Goal: Task Accomplishment & Management: Use online tool/utility

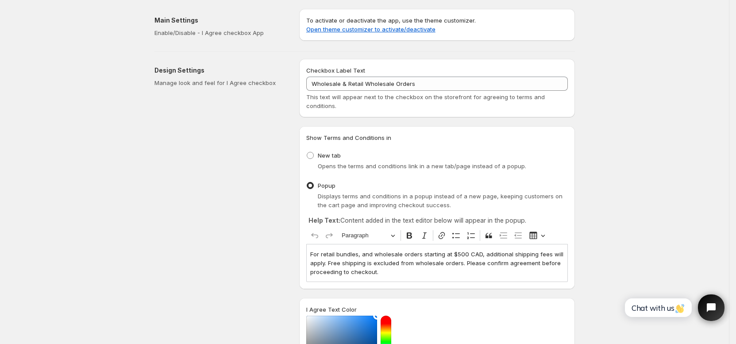
click at [390, 271] on p "For retail bundles, and wholesale orders starting at $500 CAD, additional shipp…" at bounding box center [437, 263] width 254 height 27
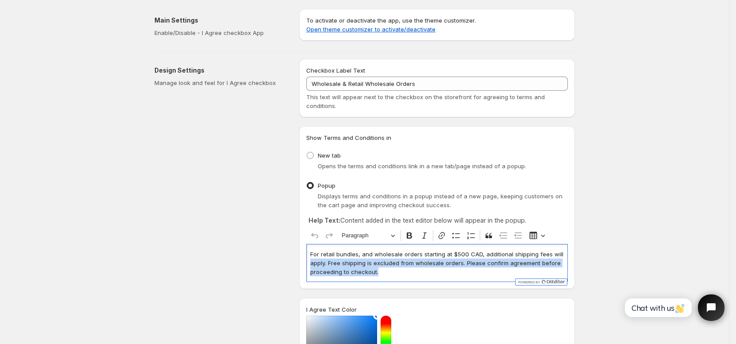
drag, startPoint x: 389, startPoint y: 270, endPoint x: 304, endPoint y: 258, distance: 85.4
click at [304, 258] on div "Show Terms and Conditions in New tab Opens the terms and conditions link in a n…" at bounding box center [437, 207] width 276 height 163
click at [367, 275] on p "For retail bundles, and wholesale orders starting at $500 CAD, additional shipp…" at bounding box center [437, 263] width 254 height 27
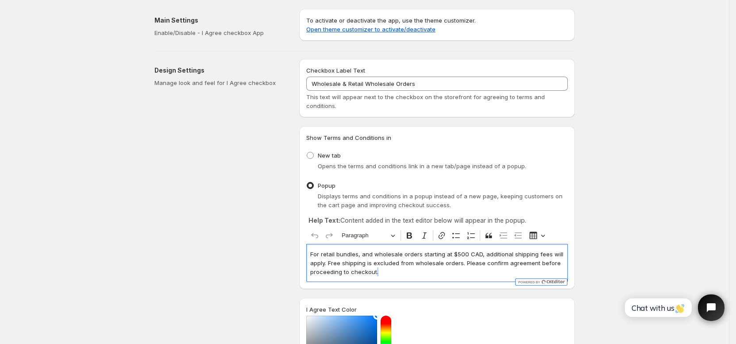
drag, startPoint x: 378, startPoint y: 272, endPoint x: 384, endPoint y: 272, distance: 6.2
click at [378, 272] on p "For retail bundles, and wholesale orders starting at $500 CAD, additional shipp…" at bounding box center [437, 263] width 254 height 27
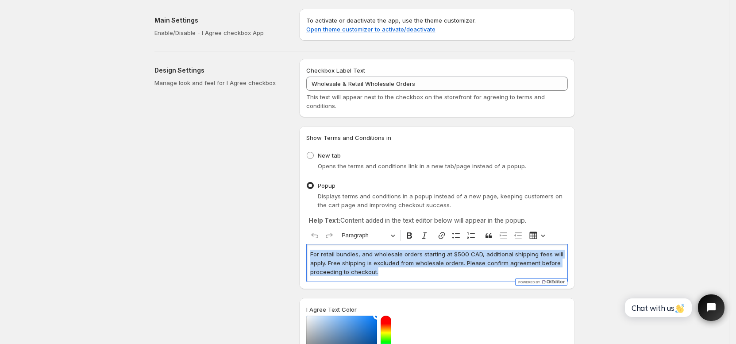
drag, startPoint x: 385, startPoint y: 271, endPoint x: 270, endPoint y: 249, distance: 117.2
click at [270, 249] on div "Design Settings Manage look and feel for I Agree checkbox Checkbox Label Text W…" at bounding box center [360, 293] width 427 height 483
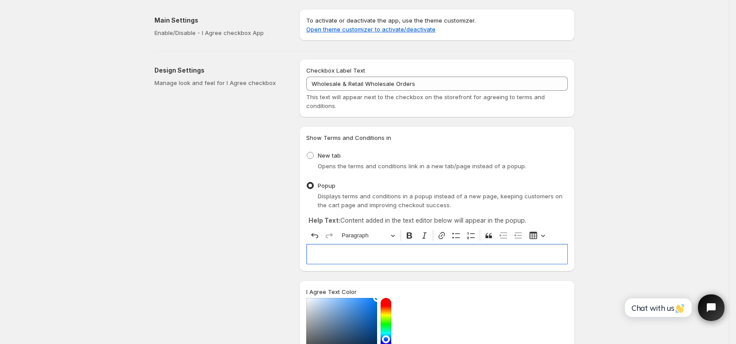
click at [348, 252] on p "Editor editing area: main. Press ⌥0 for help." at bounding box center [437, 254] width 254 height 9
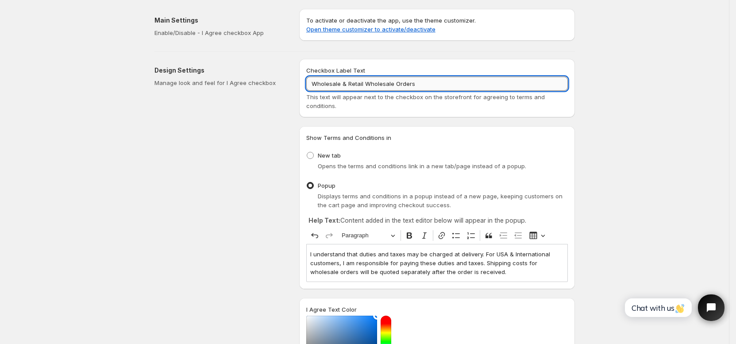
drag, startPoint x: 422, startPoint y: 80, endPoint x: 412, endPoint y: 83, distance: 10.4
click at [422, 80] on input "Wholesale & Retail Wholesale Orders" at bounding box center [437, 84] width 262 height 14
drag, startPoint x: 413, startPoint y: 83, endPoint x: 279, endPoint y: 78, distance: 134.6
click at [279, 78] on div "Design Settings Manage look and feel for I Agree checkbox Checkbox Label Text W…" at bounding box center [360, 293] width 427 height 483
click at [471, 268] on p "I understand that duties and taxes may be charged at delivery. For USA & Intern…" at bounding box center [437, 263] width 254 height 27
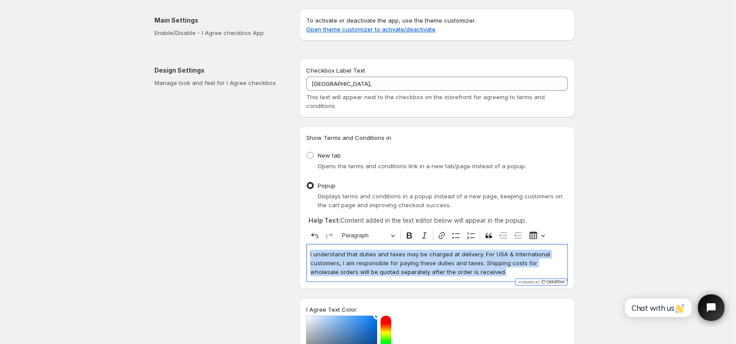
drag, startPoint x: 463, startPoint y: 268, endPoint x: 305, endPoint y: 243, distance: 160.3
click at [305, 243] on div "Show Terms and Conditions in New tab Opens the terms and conditions link in a n…" at bounding box center [437, 207] width 276 height 163
copy p "I understand that duties and taxes may be charged at delivery. For USA & Intern…"
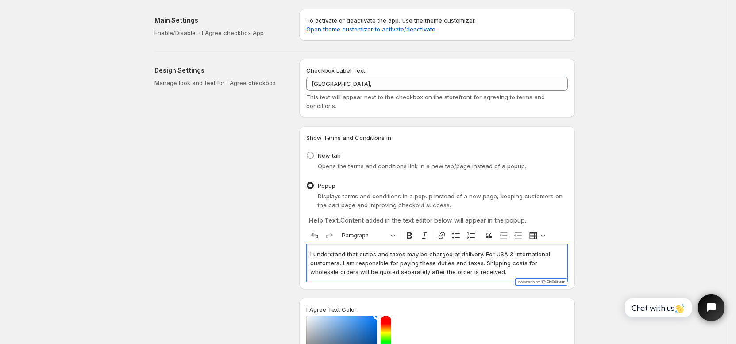
click at [354, 91] on div "Checkbox Label Text USA, This text will appear next to the checkbox on the stor…" at bounding box center [437, 88] width 262 height 44
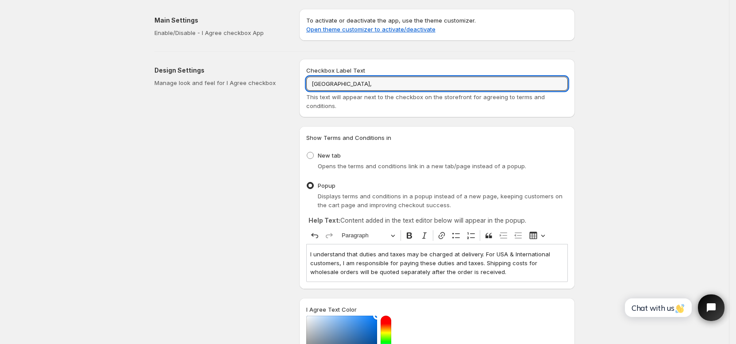
drag, startPoint x: 325, startPoint y: 83, endPoint x: 281, endPoint y: 79, distance: 44.0
click at [281, 79] on div "Design Settings Manage look and feel for I Agree checkbox Checkbox Label Text U…" at bounding box center [360, 293] width 427 height 483
paste input "I understand that duties and taxes may be charged at delivery. For USA & Intern…"
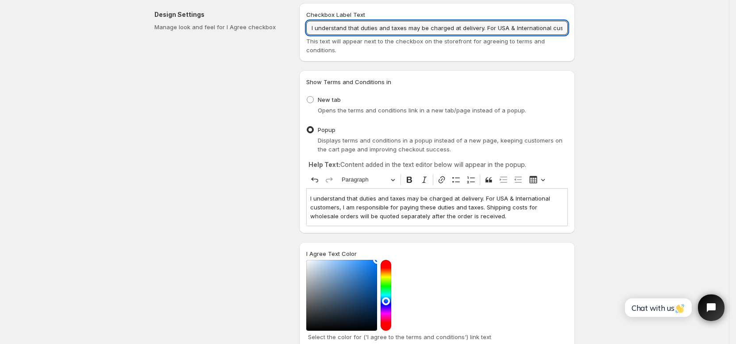
scroll to position [129, 0]
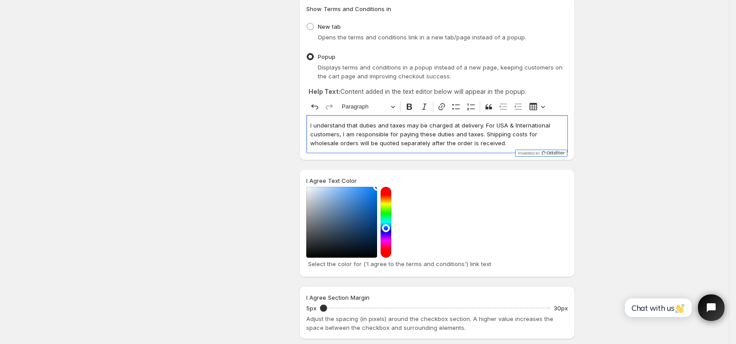
drag, startPoint x: 483, startPoint y: 144, endPoint x: 474, endPoint y: 146, distance: 8.6
click at [483, 144] on p "I understand that duties and taxes may be charged at delivery. For USA & Intern…" at bounding box center [437, 134] width 254 height 27
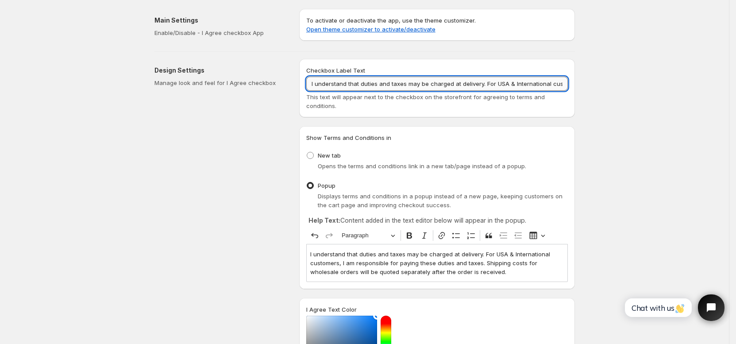
click at [419, 88] on input "I understand that duties and taxes may be charged at delivery. For USA & Intern…" at bounding box center [437, 84] width 262 height 14
paste input "I understand that duties and taxes may be charged at delivery. USA & Internatio…"
type input "I understand that duties and taxes may be charged at delivery. USA & Internatio…"
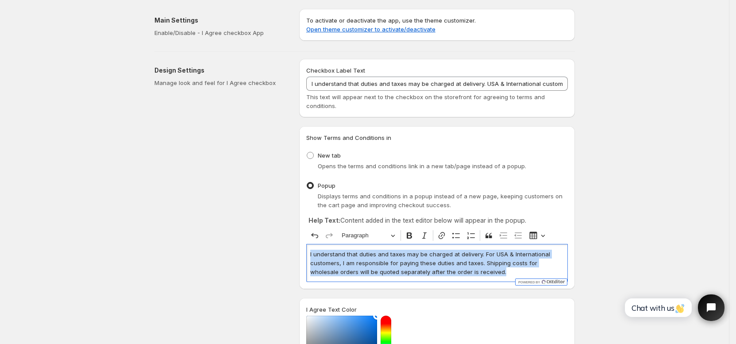
drag, startPoint x: 477, startPoint y: 270, endPoint x: 300, endPoint y: 249, distance: 178.7
click at [297, 253] on div "Design Settings Manage look and feel for I Agree checkbox Checkbox Label Text I…" at bounding box center [360, 293] width 427 height 483
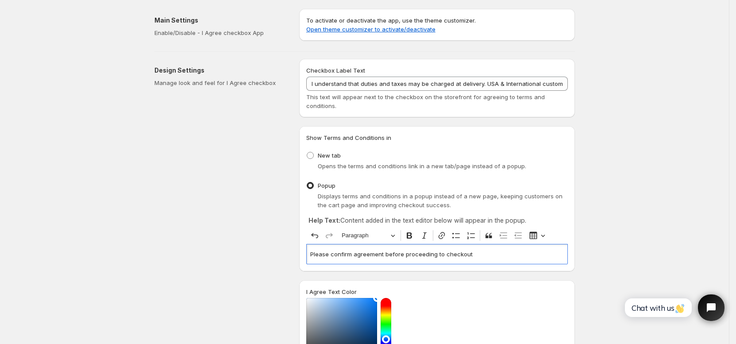
click at [311, 253] on div "Please confirm agreement before proceeding to checkout" at bounding box center [437, 254] width 262 height 20
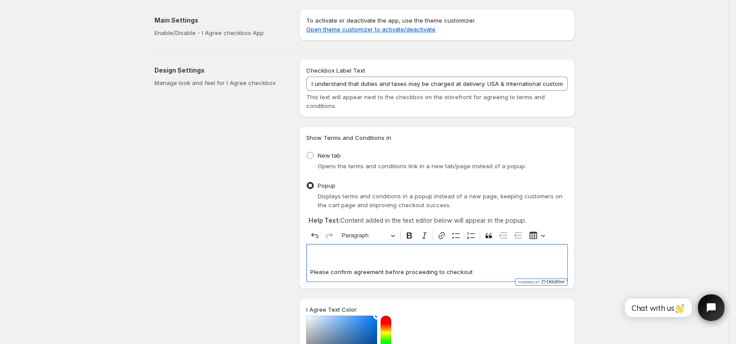
click at [326, 250] on p "Editor editing area: main. Press ⌥0 for help." at bounding box center [437, 254] width 254 height 9
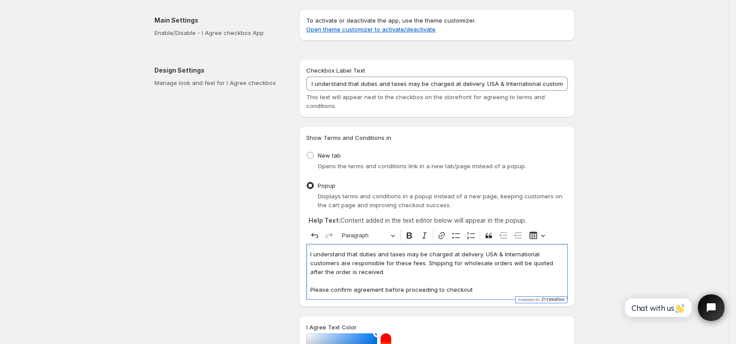
drag, startPoint x: 311, startPoint y: 253, endPoint x: 339, endPoint y: 250, distance: 28.0
click at [311, 253] on div "I understand that duties and taxes may be charged at delivery. USA & Internatio…" at bounding box center [437, 271] width 262 height 55
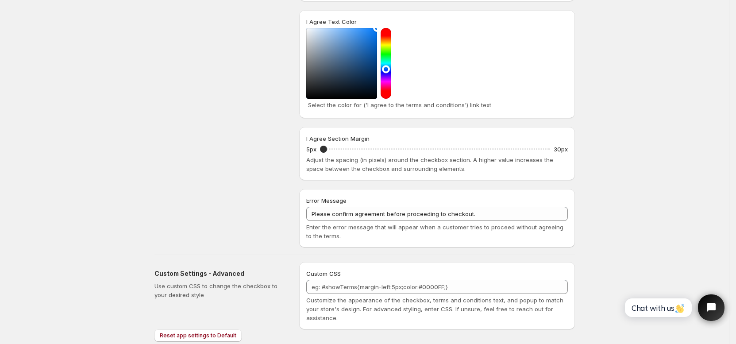
scroll to position [333, 0]
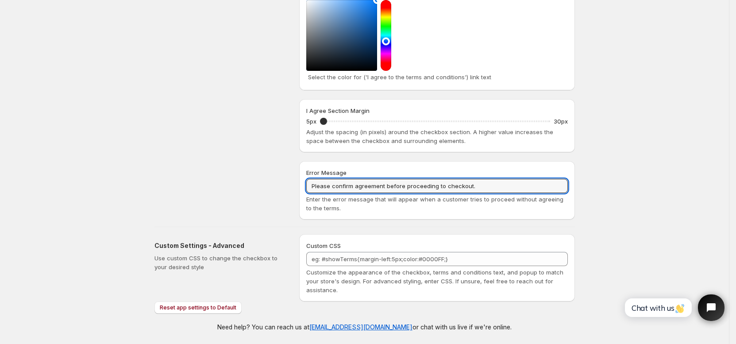
drag, startPoint x: 479, startPoint y: 186, endPoint x: 237, endPoint y: 184, distance: 242.1
drag, startPoint x: 477, startPoint y: 182, endPoint x: 492, endPoint y: 181, distance: 15.1
click at [477, 182] on input "Please confirm agreement before proceeding to checkout." at bounding box center [437, 186] width 262 height 14
drag, startPoint x: 492, startPoint y: 181, endPoint x: 406, endPoint y: 187, distance: 85.6
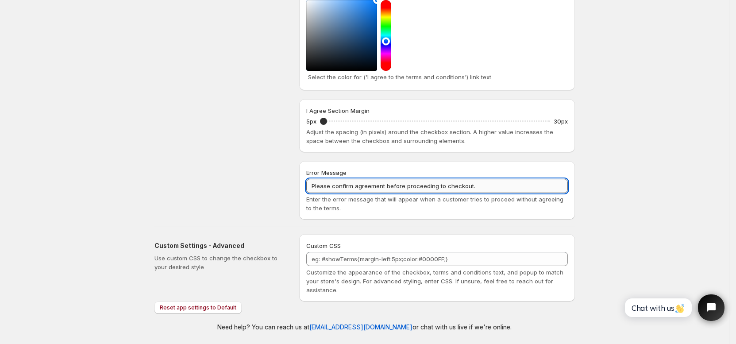
click at [358, 185] on input "Please confirm agreement before proceeding to checkout." at bounding box center [437, 186] width 262 height 14
drag, startPoint x: 406, startPoint y: 187, endPoint x: 412, endPoint y: 187, distance: 5.8
click at [410, 187] on input "Please confirm agreement before proceeding to checkout." at bounding box center [437, 186] width 262 height 14
click at [470, 186] on input "Please confirm agreement before proceeding to checkout." at bounding box center [437, 186] width 262 height 14
drag, startPoint x: 479, startPoint y: 186, endPoint x: 387, endPoint y: 184, distance: 92.1
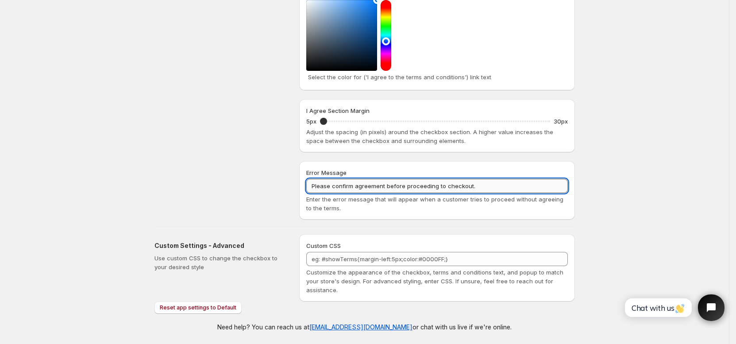
click at [386, 184] on input "Please confirm agreement before proceeding to checkout." at bounding box center [437, 186] width 262 height 14
type input "Please confirm agreement"
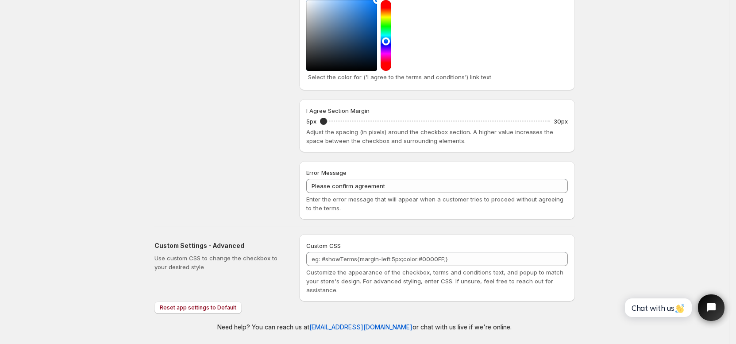
scroll to position [243, 0]
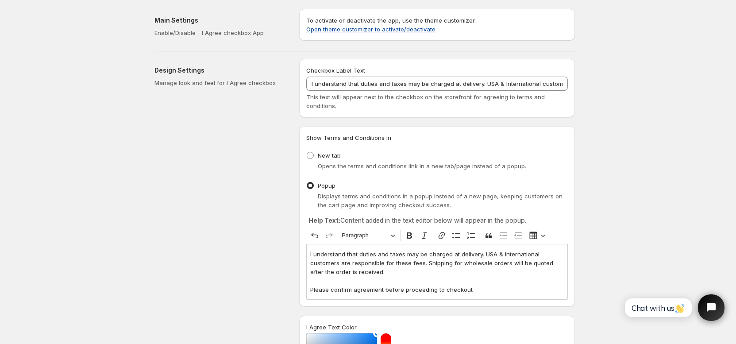
click at [418, 31] on link "Open theme customizer to activate/deactivate" at bounding box center [370, 29] width 129 height 7
